Goal: Information Seeking & Learning: Learn about a topic

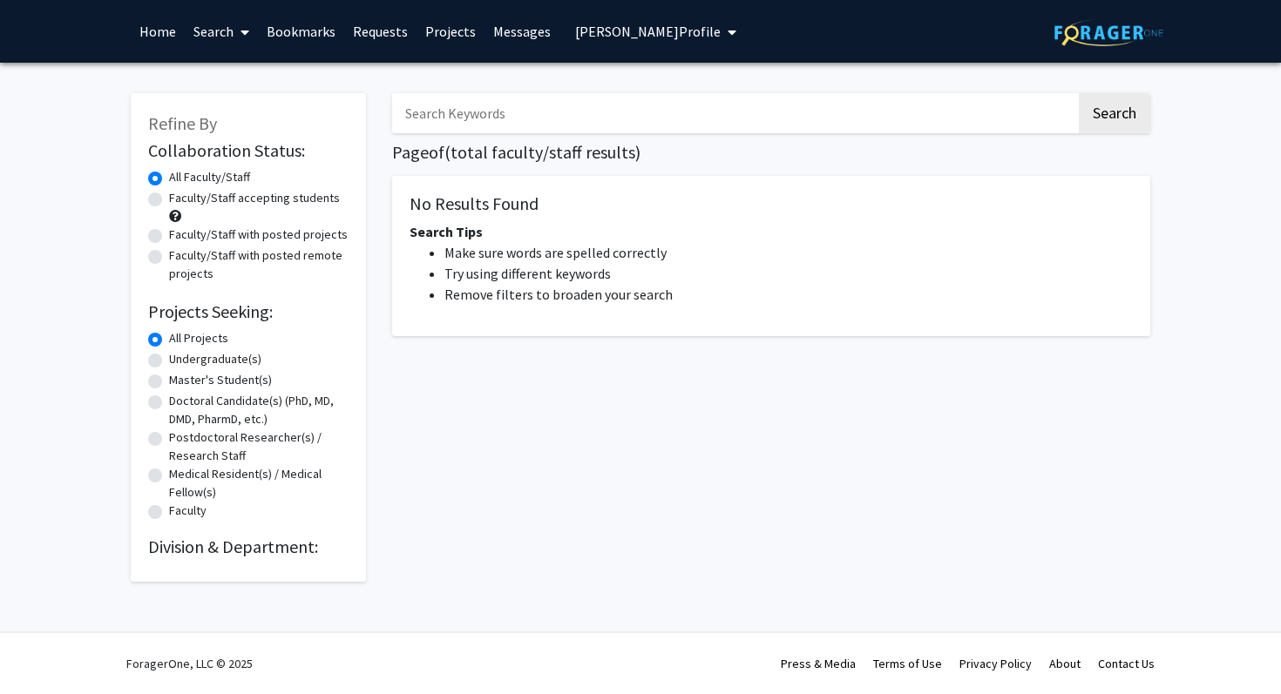
type input "[PERSON_NAME]"
drag, startPoint x: 487, startPoint y: 125, endPoint x: 367, endPoint y: 123, distance: 120.3
click at [367, 123] on div "Refine By Collaboration Status: Collaboration Status All Faculty/Staff Collabor…" at bounding box center [640, 329] width 1045 height 506
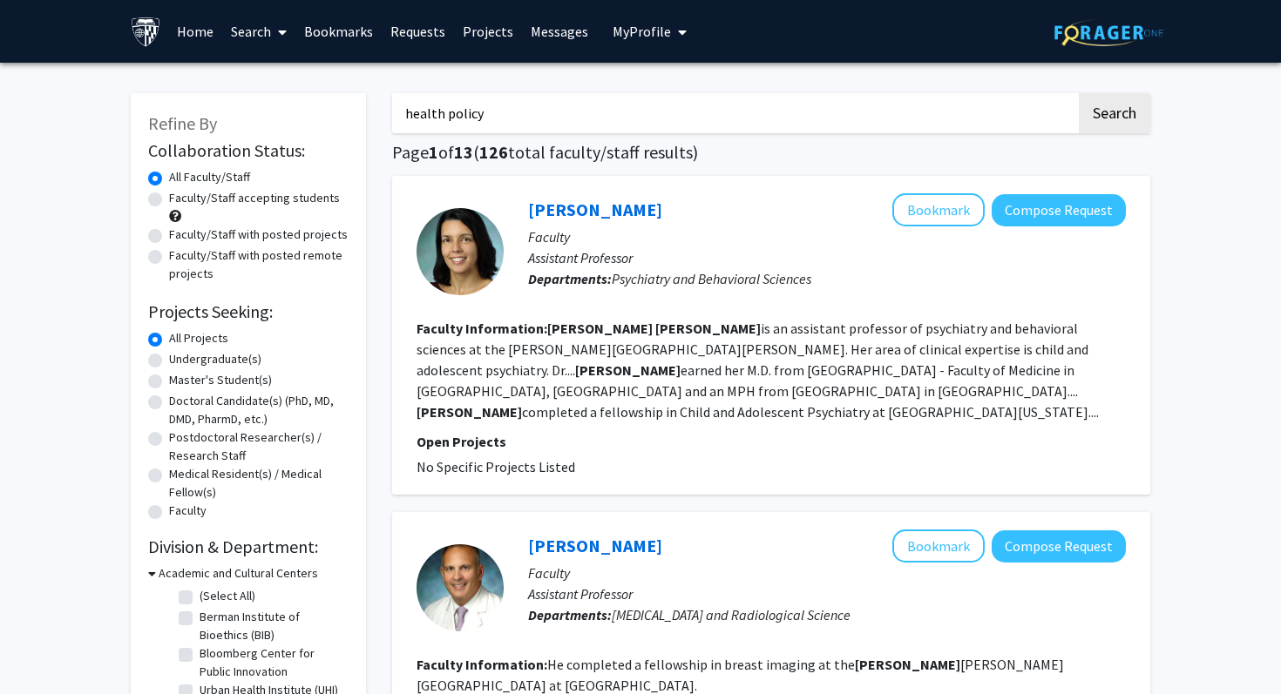
type input "health policy"
click at [1079, 93] on button "Search" at bounding box center [1114, 113] width 71 height 40
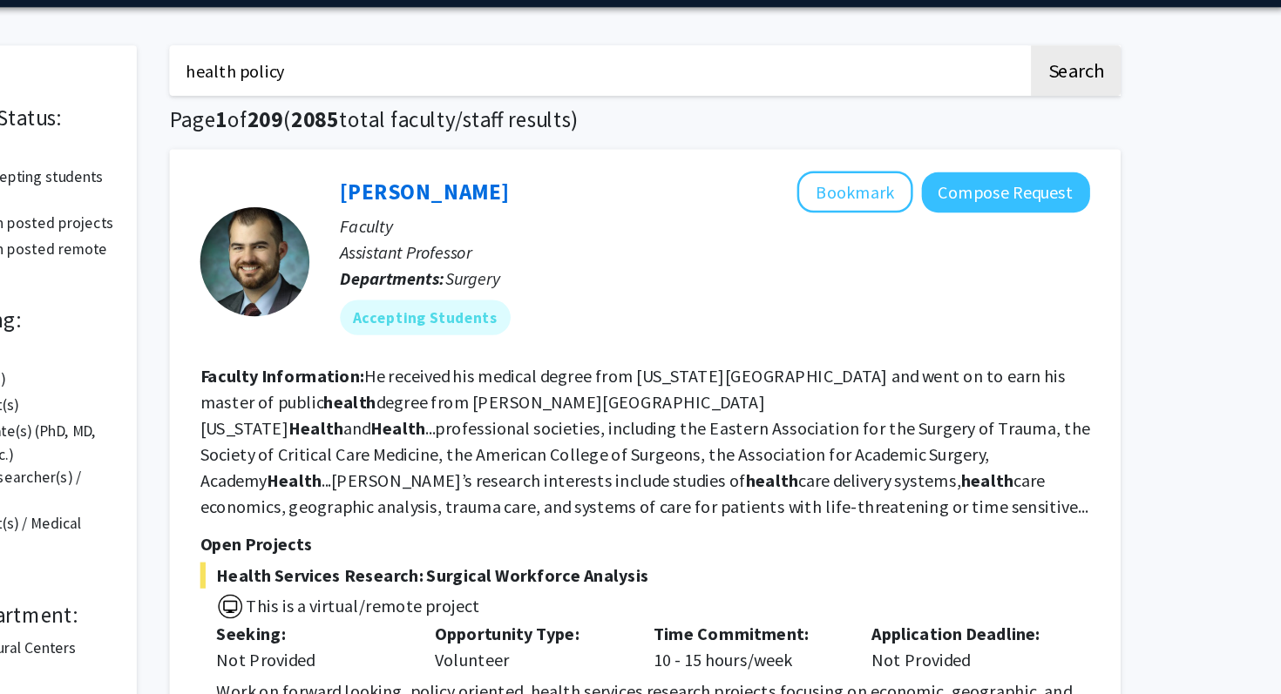
scroll to position [46, 0]
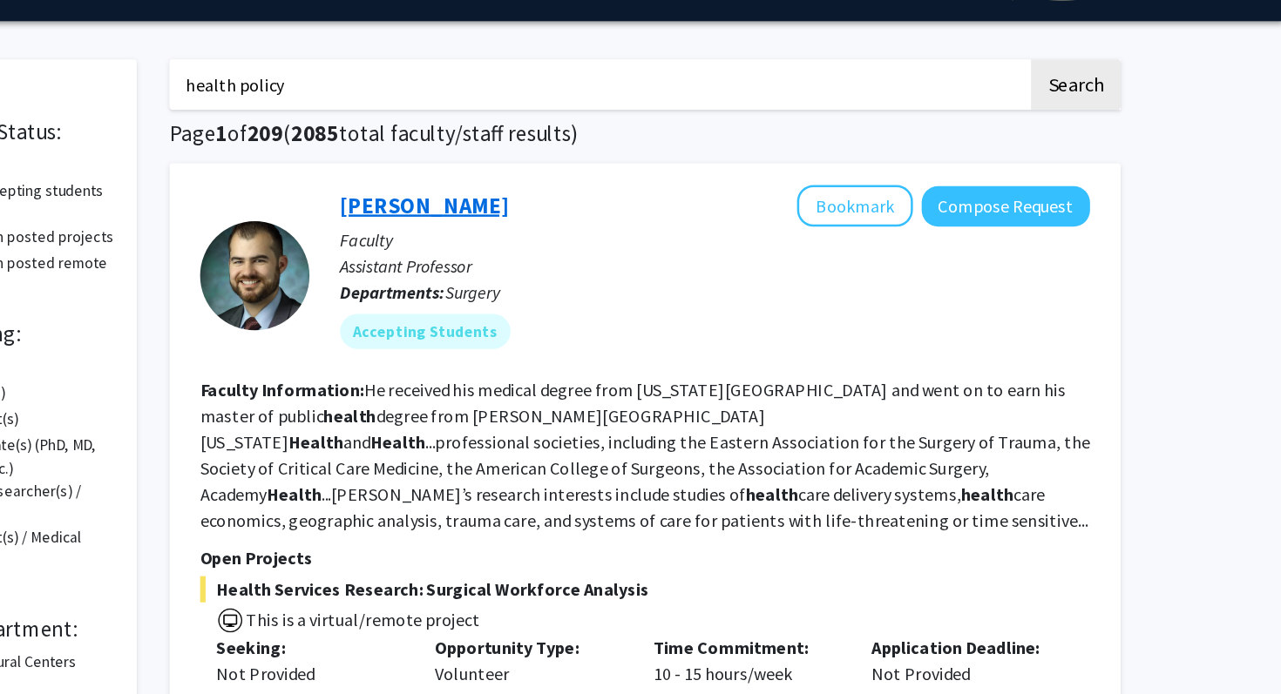
click at [551, 170] on link "[PERSON_NAME]" at bounding box center [595, 163] width 134 height 22
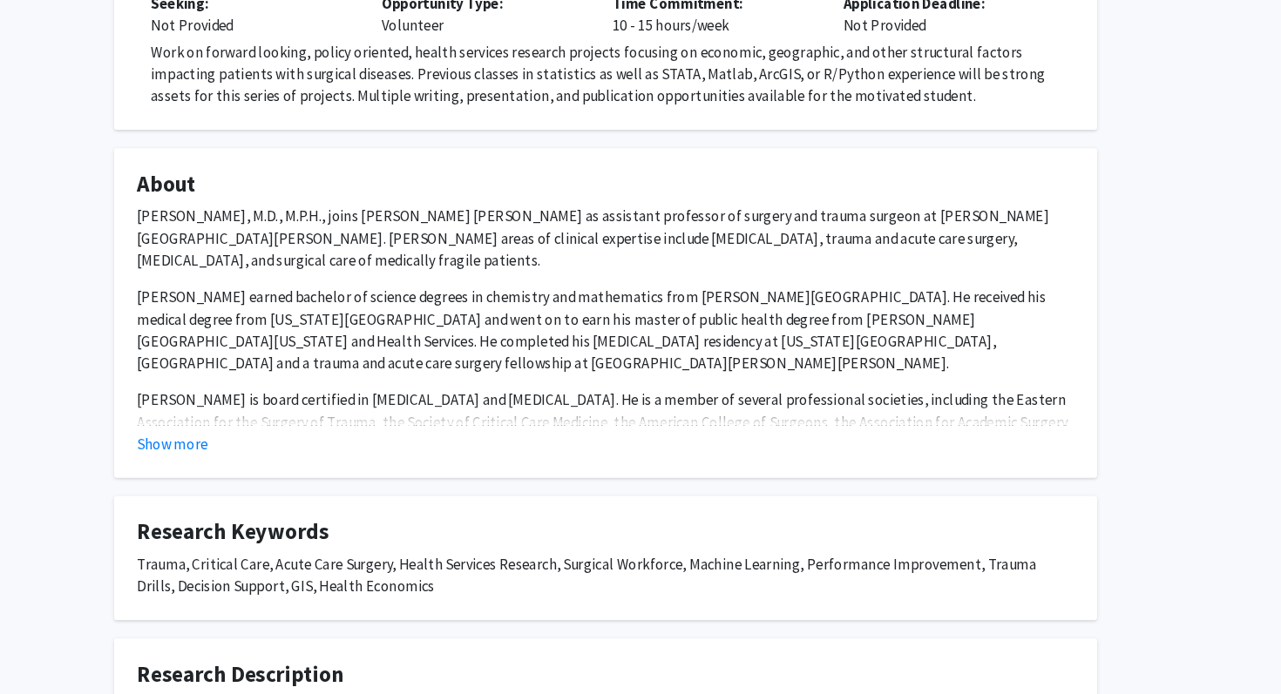
scroll to position [389, 0]
click at [250, 455] on button "Show more" at bounding box center [229, 455] width 67 height 21
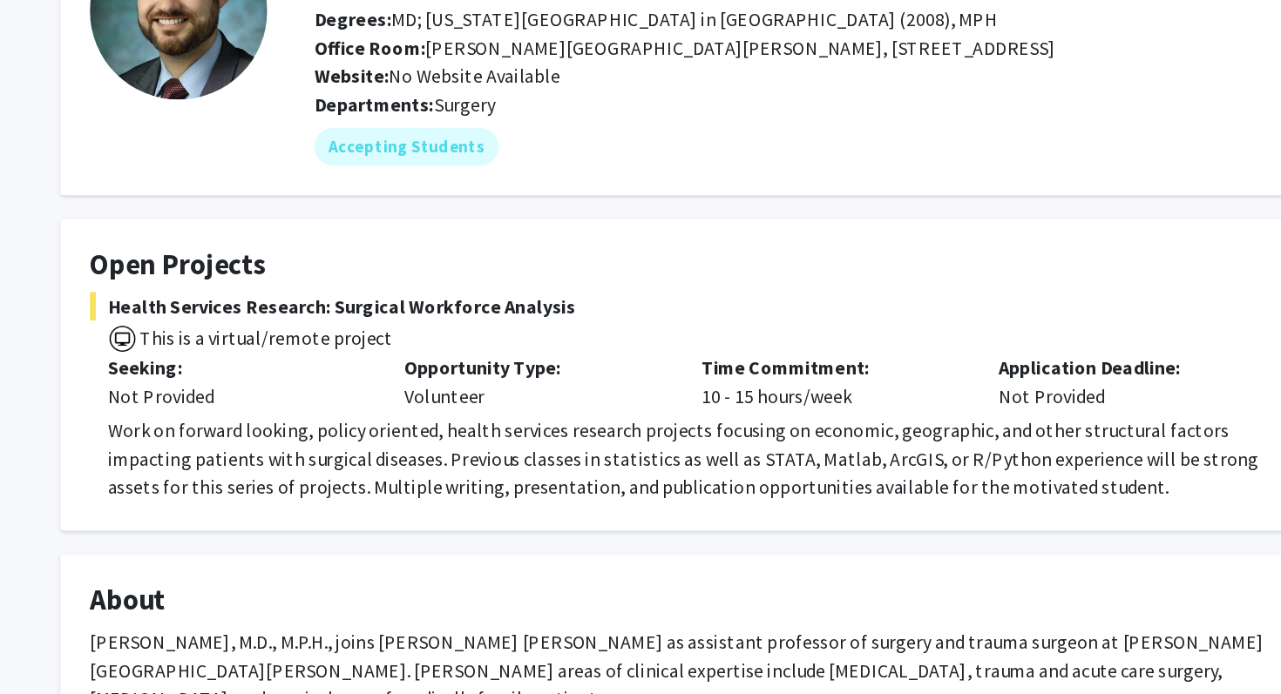
scroll to position [0, 0]
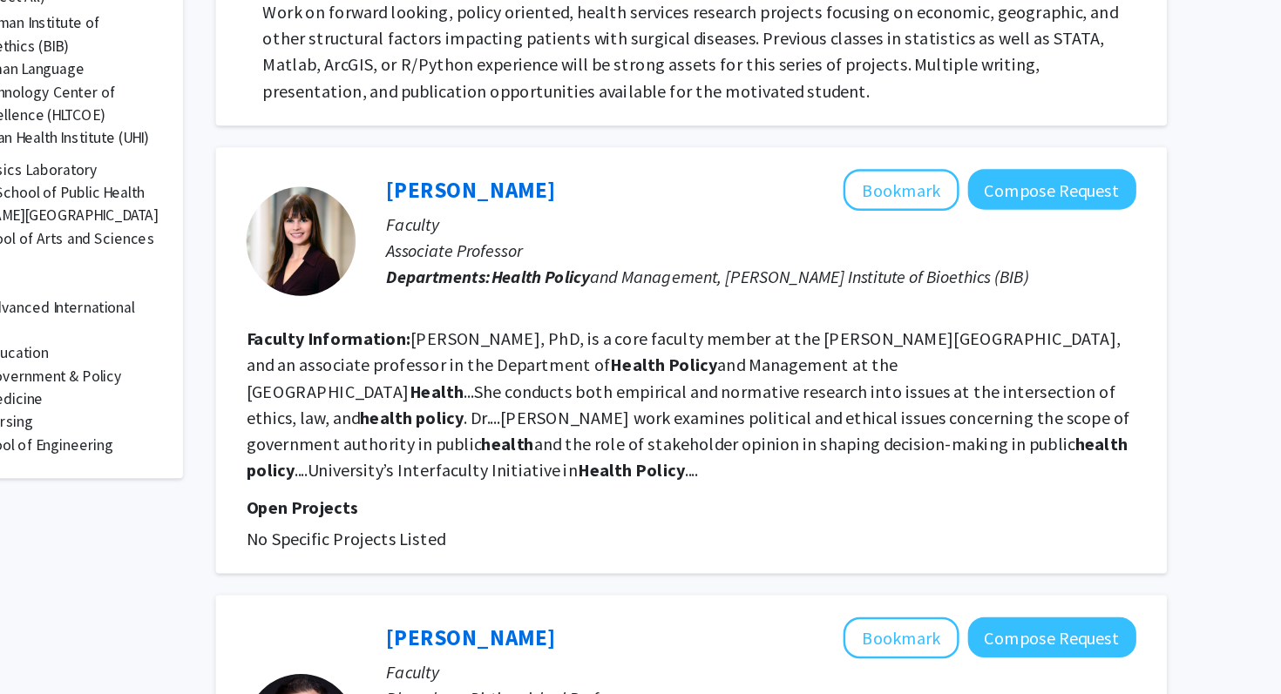
scroll to position [529, 0]
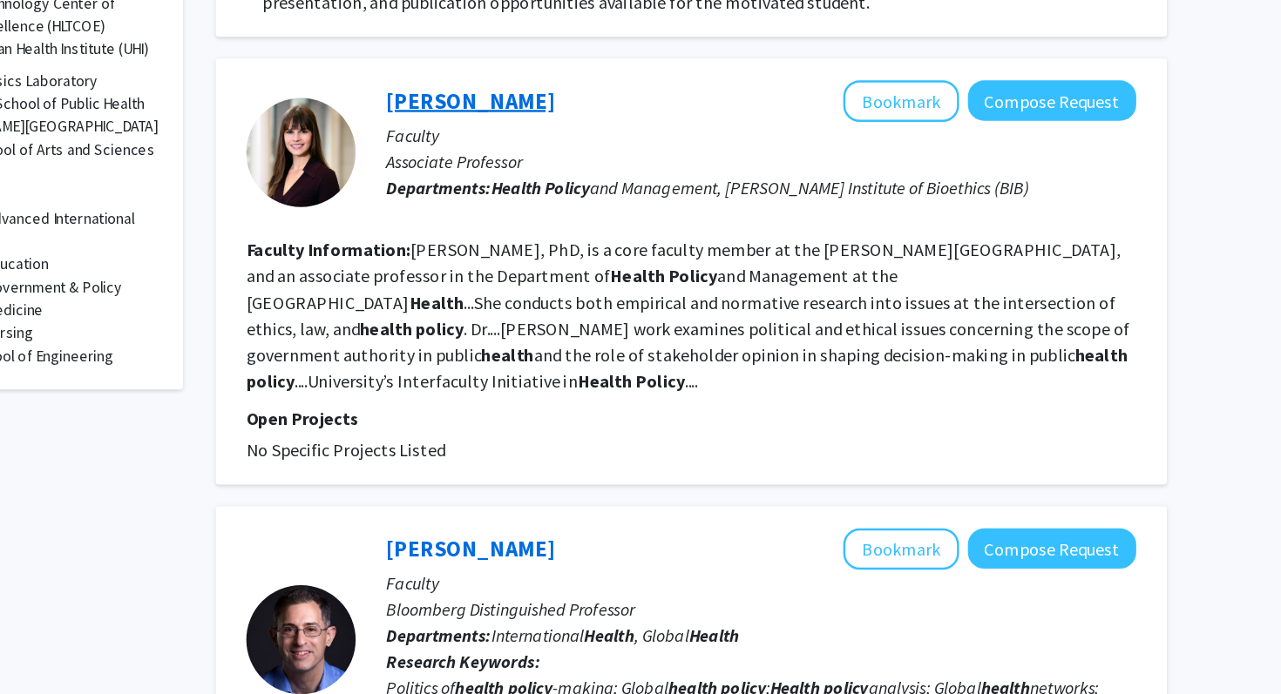
click at [619, 224] on link "[PERSON_NAME]" at bounding box center [595, 221] width 134 height 22
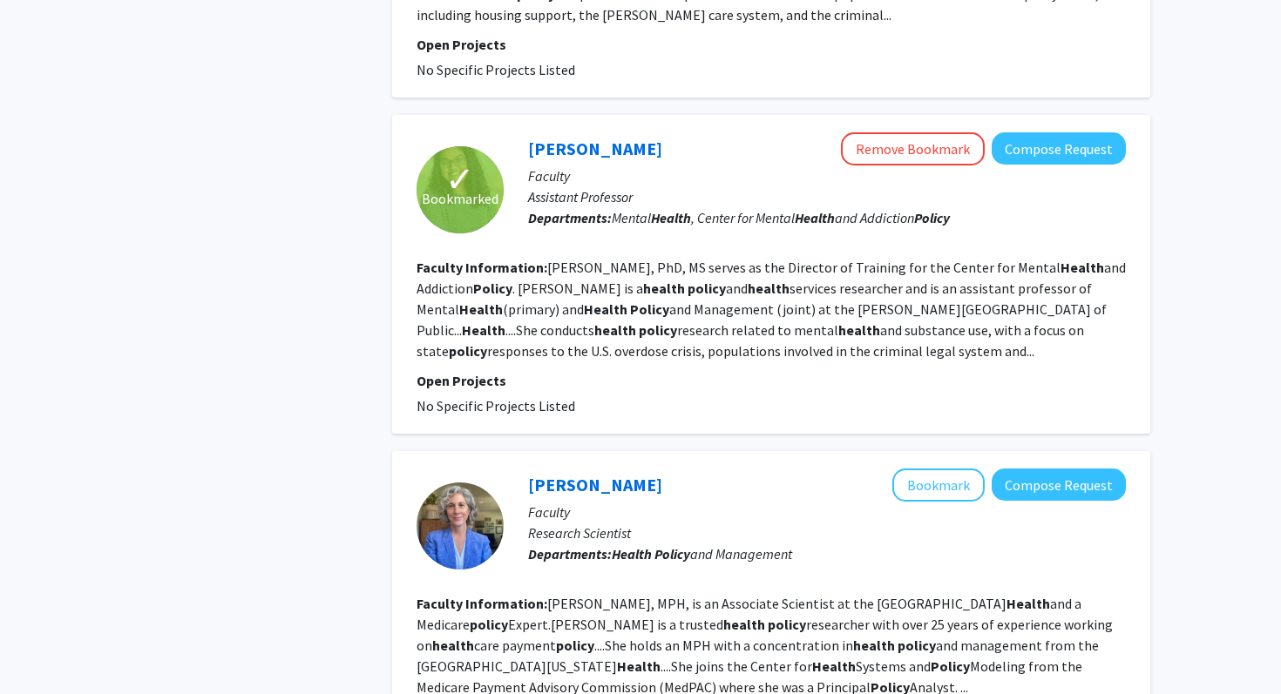
scroll to position [2002, 0]
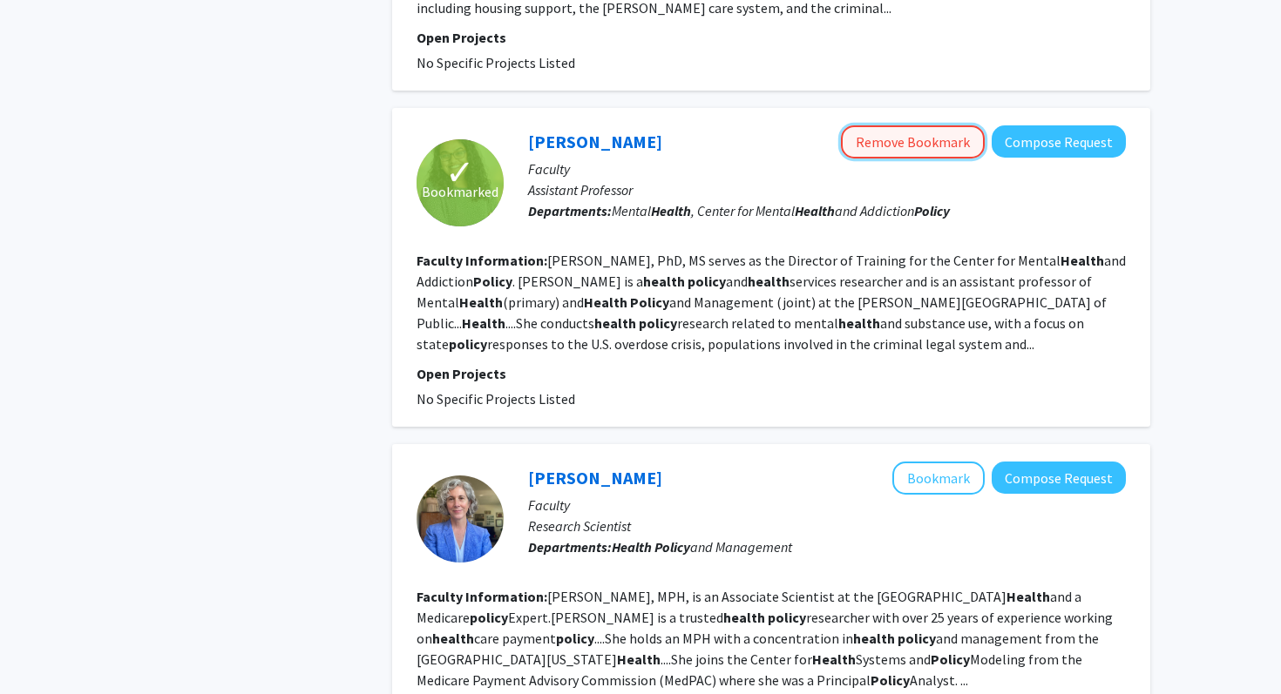
click at [864, 145] on button "Remove Bookmark" at bounding box center [913, 141] width 144 height 33
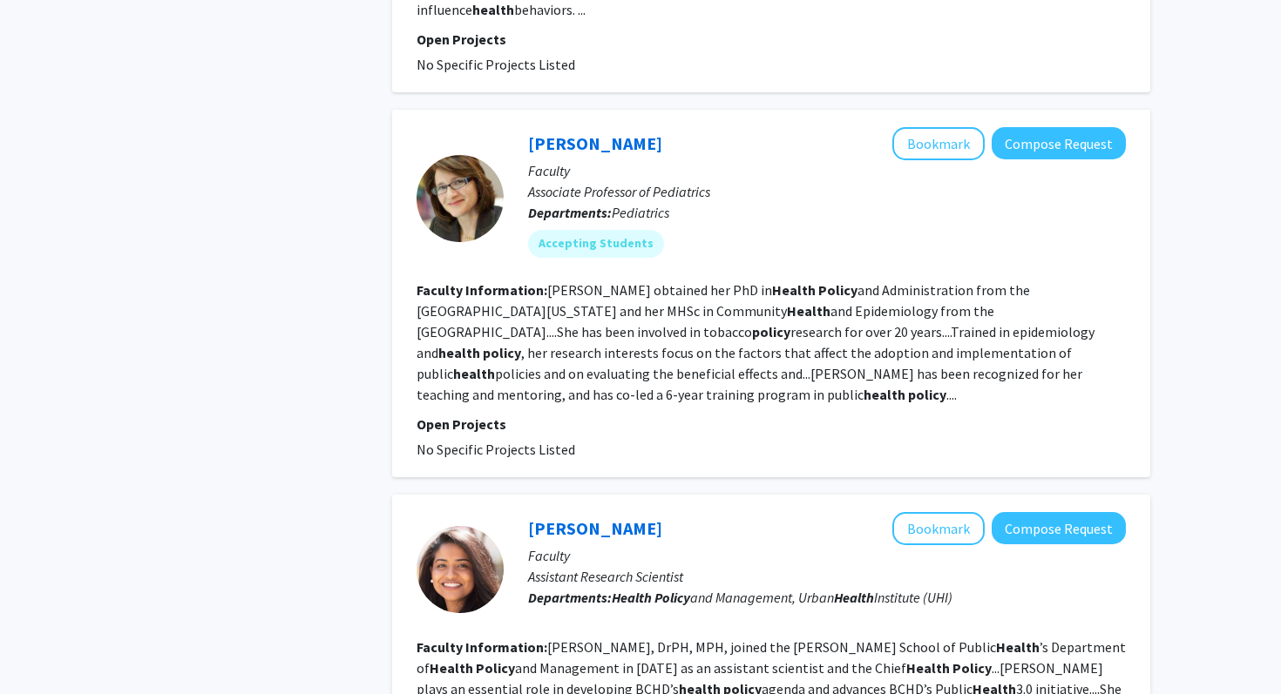
scroll to position [3206, 0]
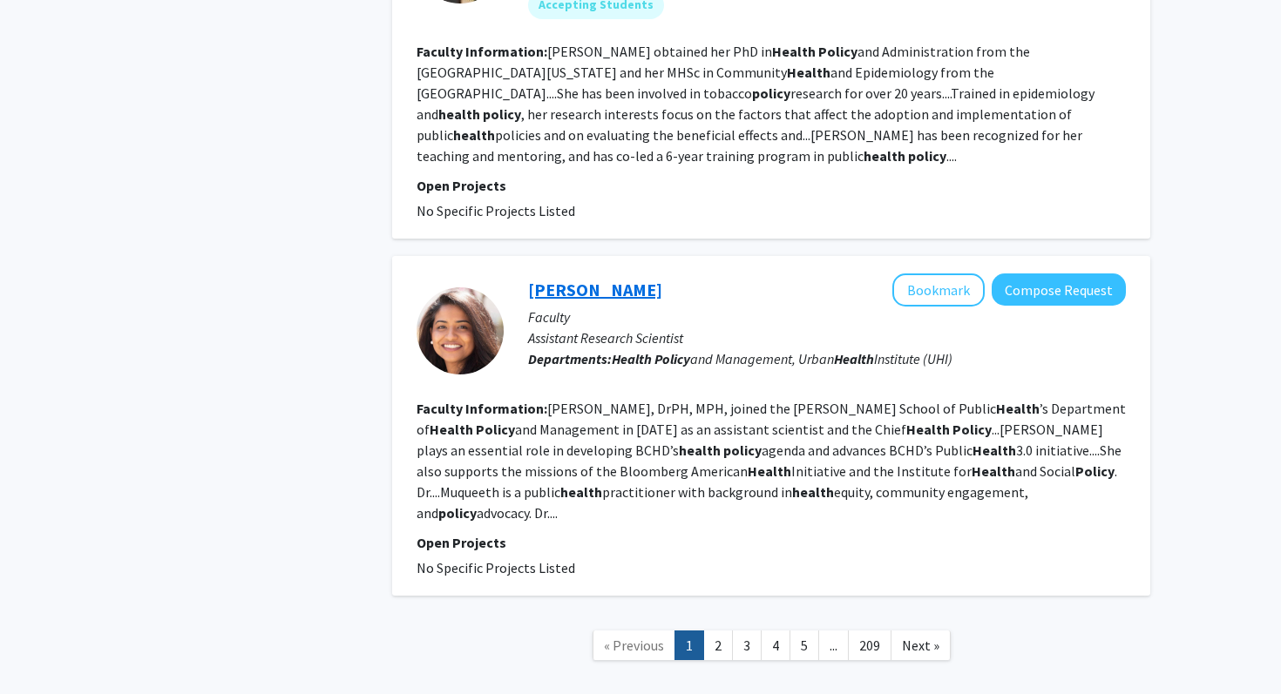
click at [614, 287] on link "[PERSON_NAME]" at bounding box center [595, 290] width 134 height 22
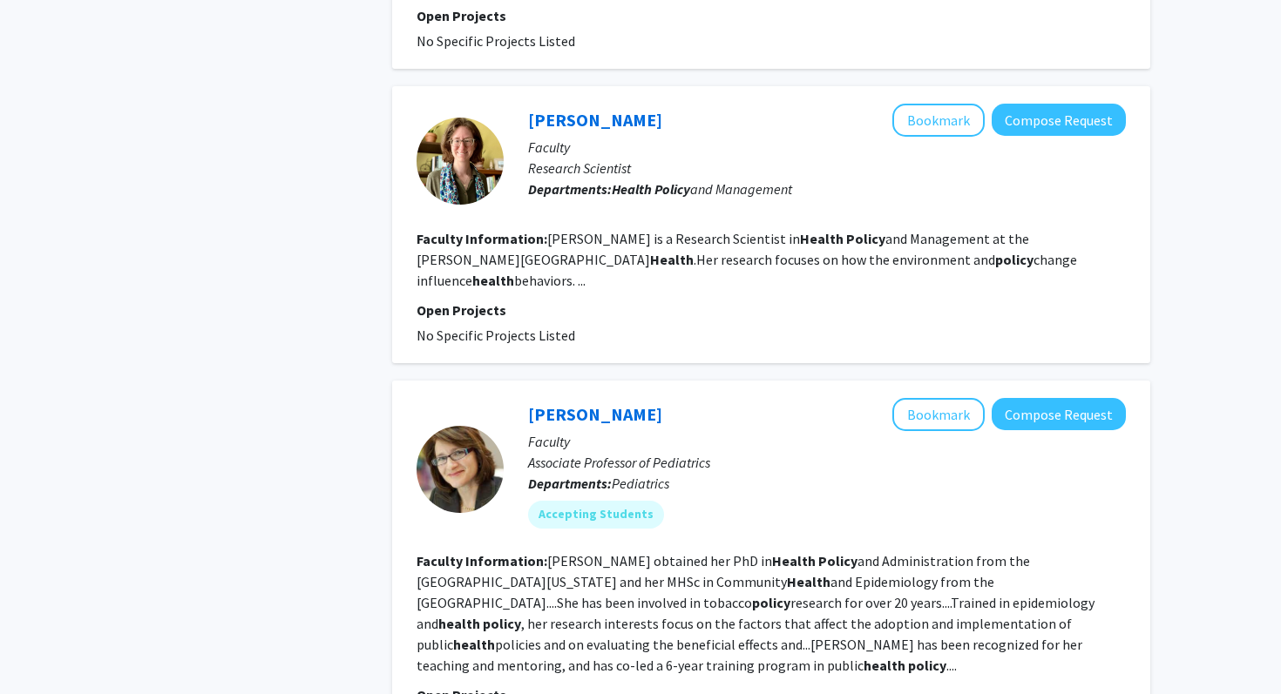
scroll to position [3300, 0]
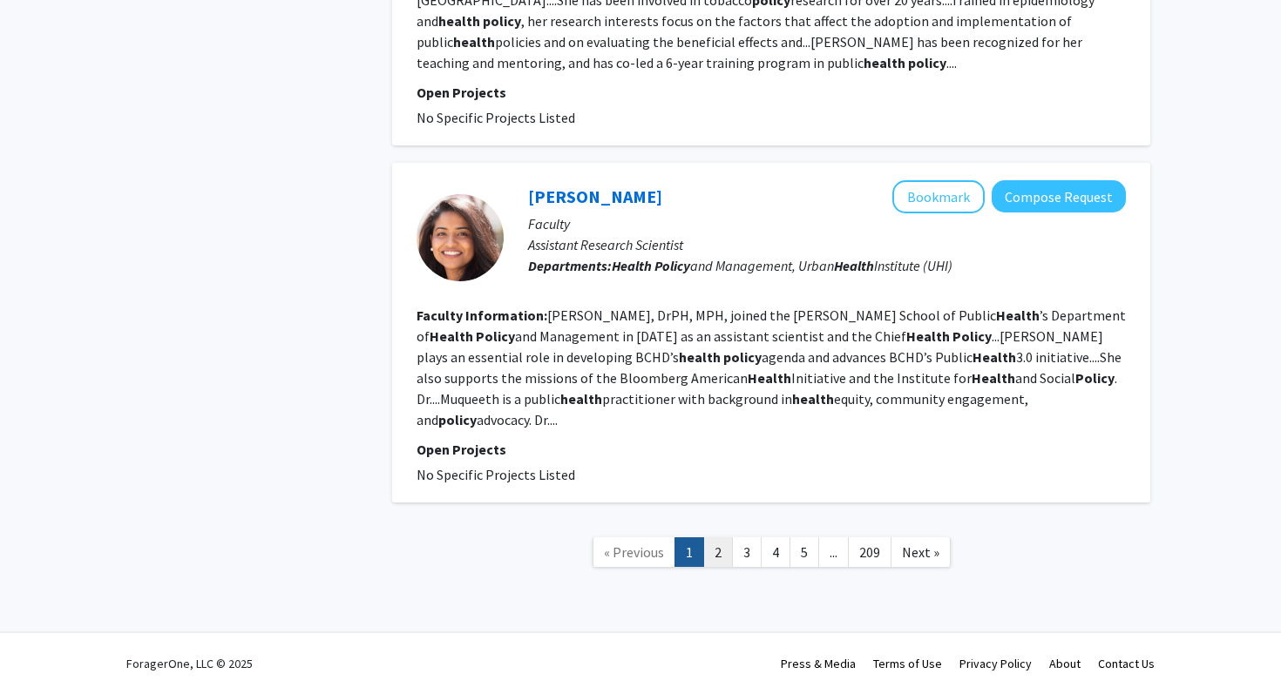
click at [713, 558] on link "2" at bounding box center [718, 553] width 30 height 30
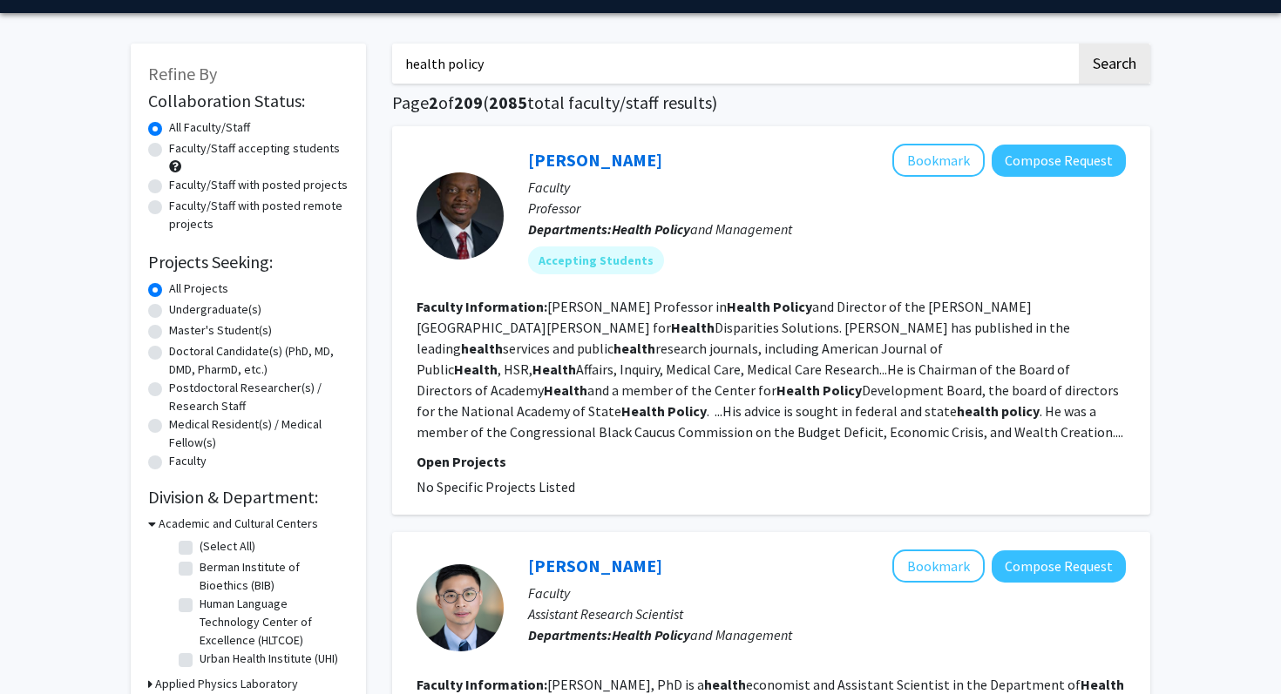
scroll to position [51, 0]
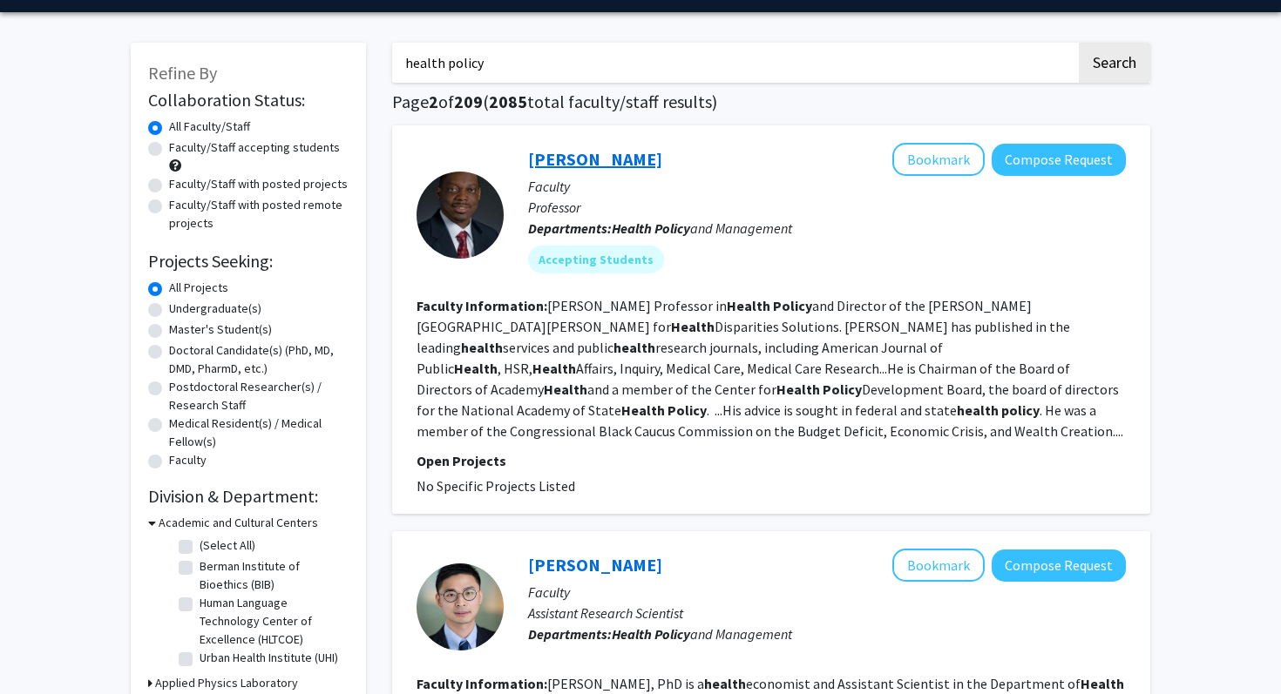
click at [545, 161] on link "[PERSON_NAME]" at bounding box center [595, 159] width 134 height 22
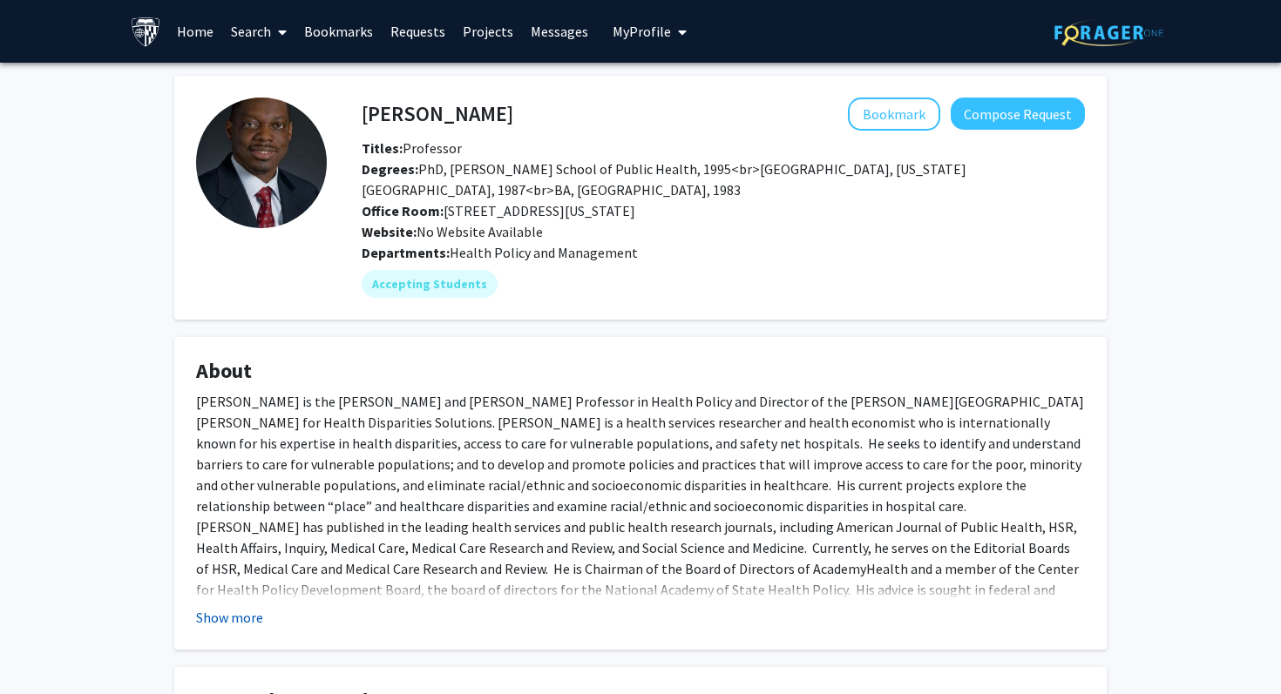
click at [240, 617] on button "Show more" at bounding box center [229, 617] width 67 height 21
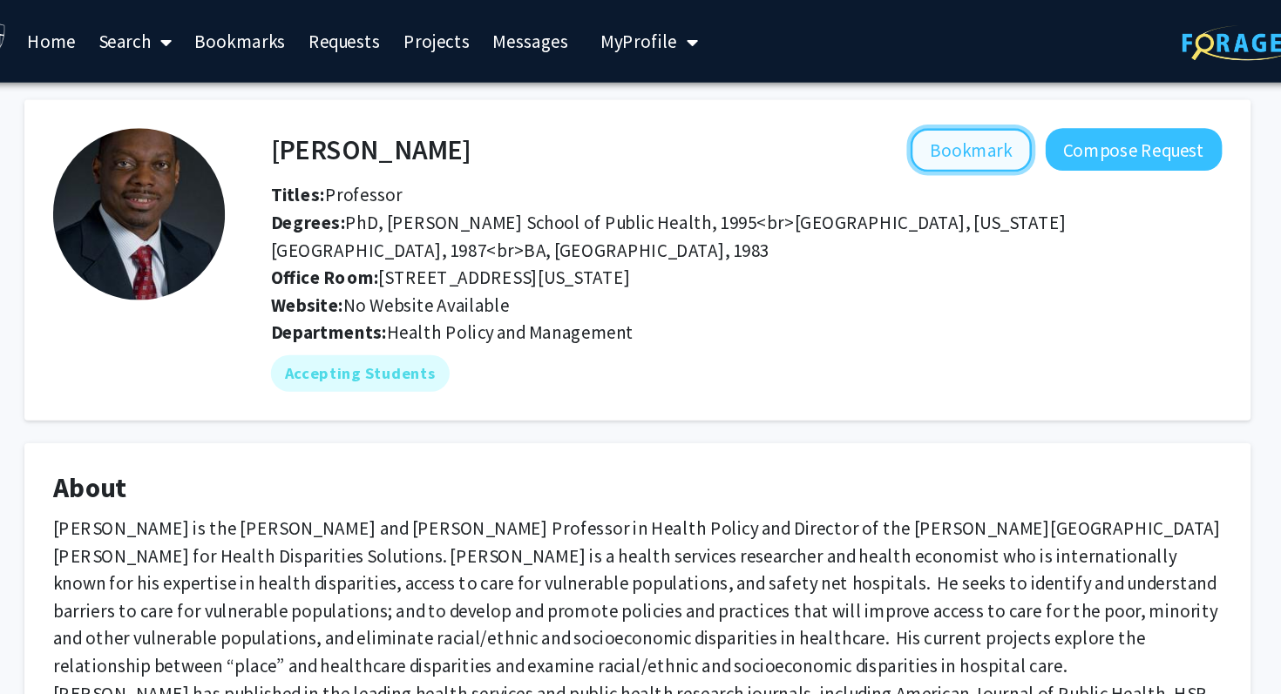
click at [871, 127] on button "Bookmark" at bounding box center [894, 114] width 92 height 33
